Goal: Task Accomplishment & Management: Use online tool/utility

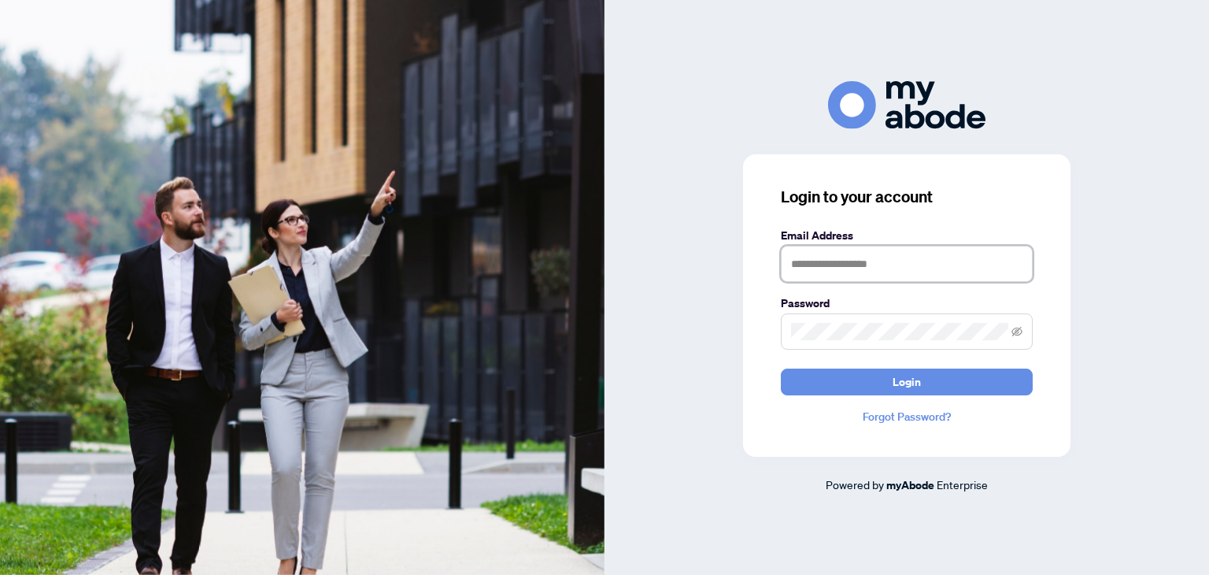
click at [811, 273] on input "text" at bounding box center [907, 264] width 252 height 36
type input "**********"
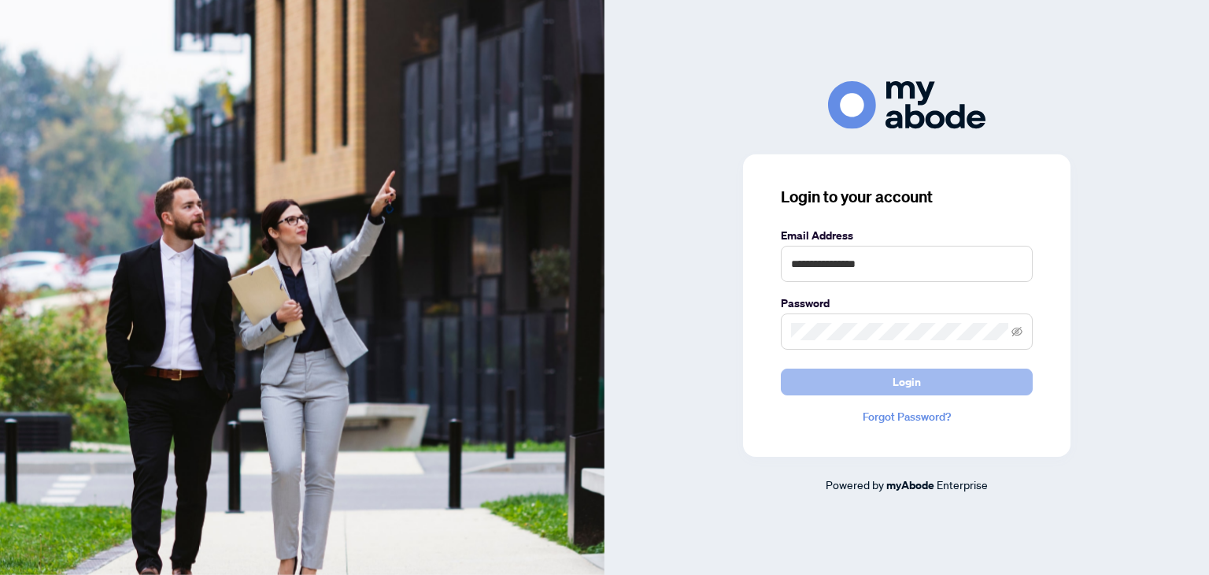
click at [905, 377] on span "Login" at bounding box center [907, 381] width 28 height 25
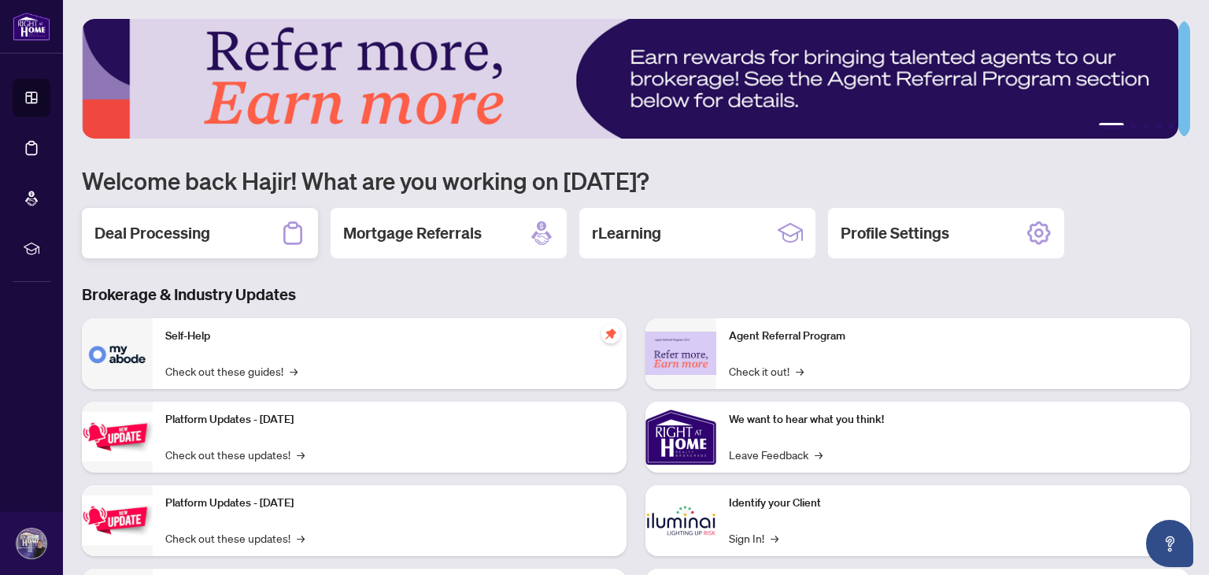
click at [150, 230] on h2 "Deal Processing" at bounding box center [152, 233] width 116 height 22
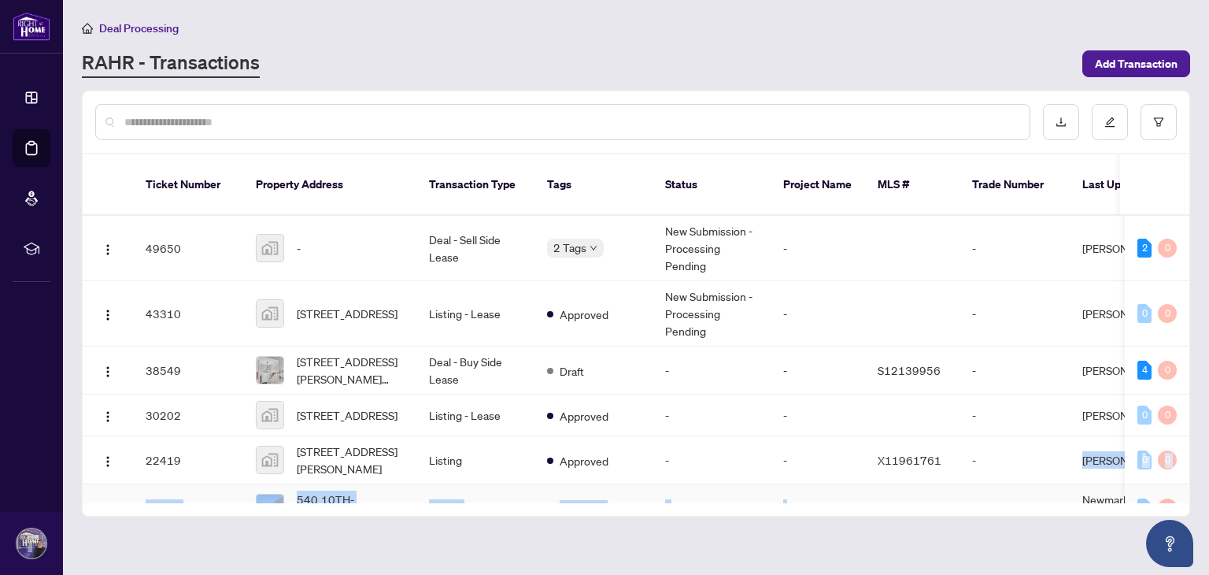
scroll to position [2, 0]
drag, startPoint x: 839, startPoint y: 479, endPoint x: 1049, endPoint y: 446, distance: 212.6
click at [882, 482] on td "X11897650" at bounding box center [912, 506] width 94 height 48
click at [150, 227] on td "49650" at bounding box center [188, 248] width 110 height 65
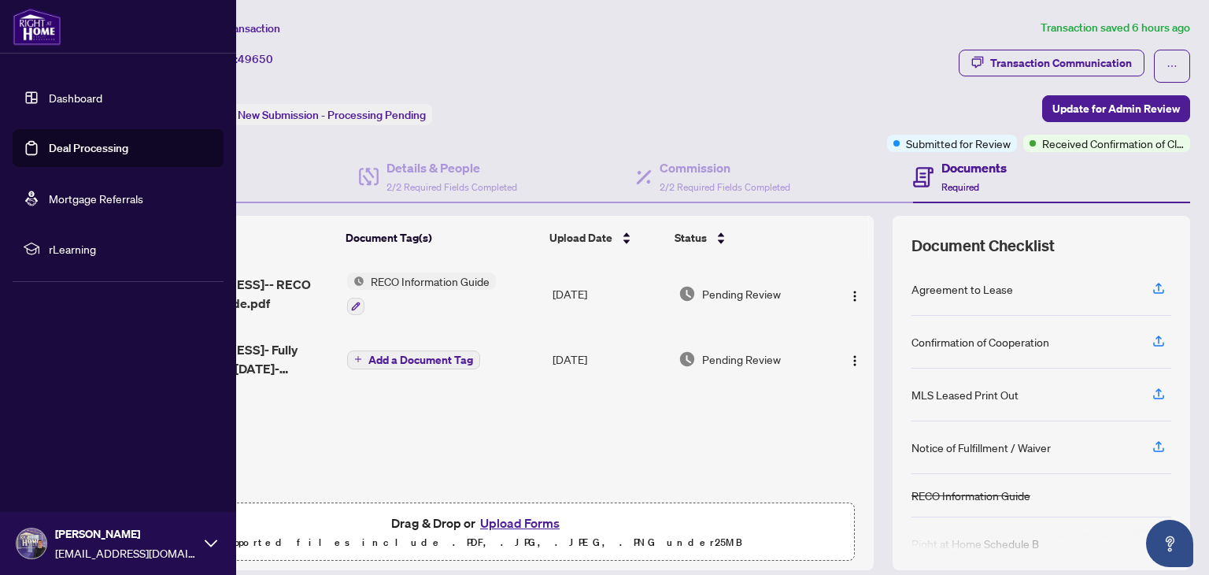
click at [84, 93] on link "Dashboard" at bounding box center [76, 98] width 54 height 14
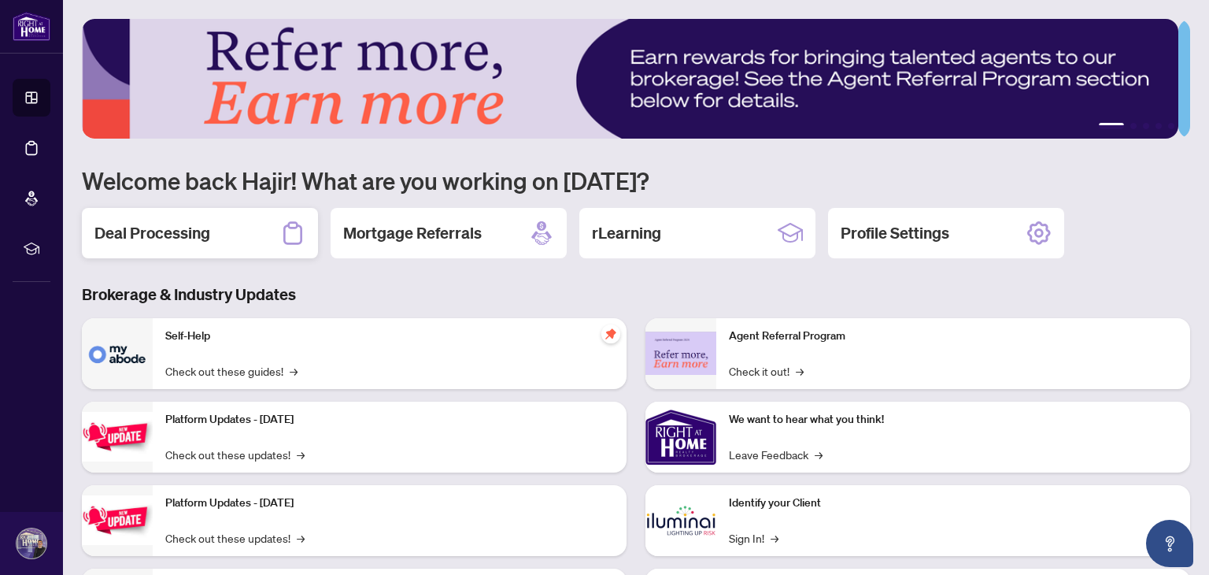
click at [203, 235] on h2 "Deal Processing" at bounding box center [152, 233] width 116 height 22
